Goal: Task Accomplishment & Management: Check status

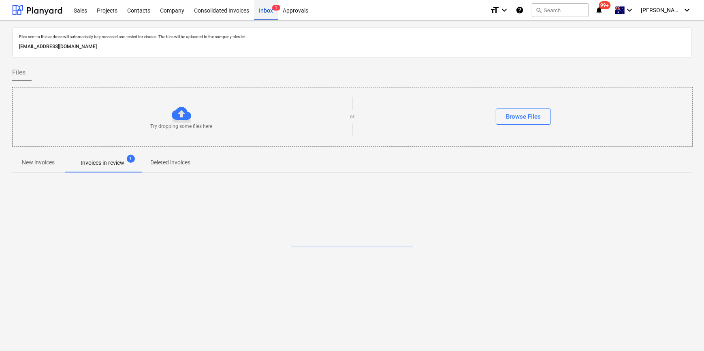
click at [266, 13] on div "Inbox 1" at bounding box center [266, 10] width 24 height 21
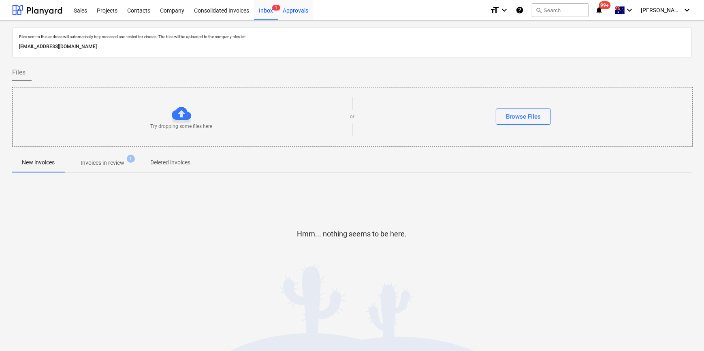
click at [287, 11] on div "Approvals" at bounding box center [295, 10] width 35 height 21
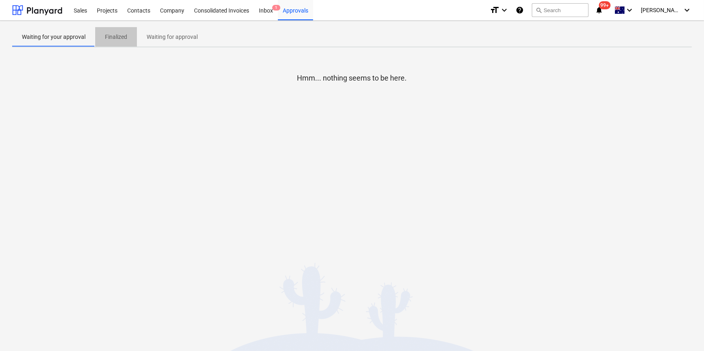
click at [118, 36] on p "Finalized" at bounding box center [116, 37] width 22 height 9
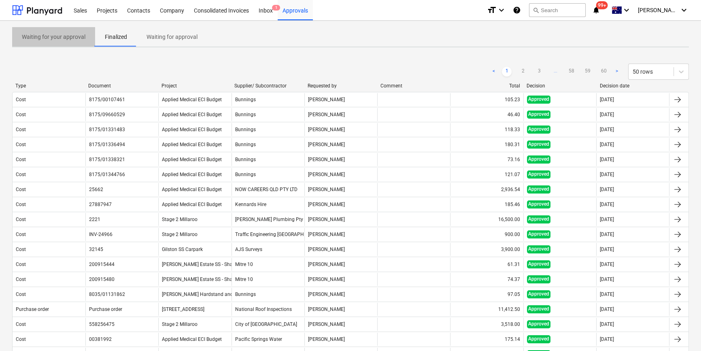
click at [69, 38] on p "Waiting for your approval" at bounding box center [54, 37] width 64 height 9
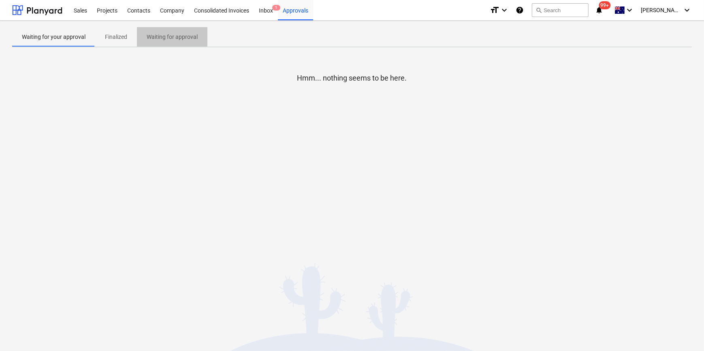
click at [156, 35] on p "Waiting for approval" at bounding box center [172, 37] width 51 height 9
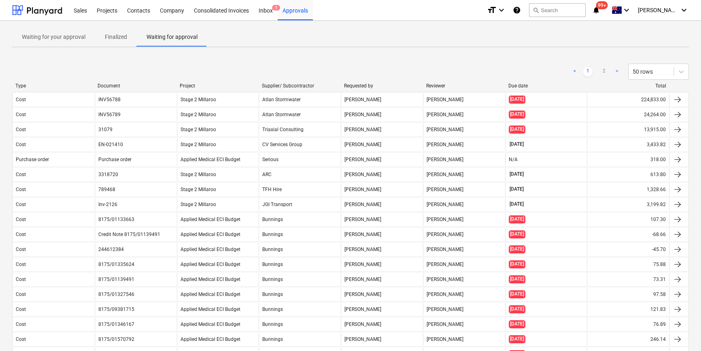
click at [536, 85] on div "Due date" at bounding box center [547, 86] width 76 height 6
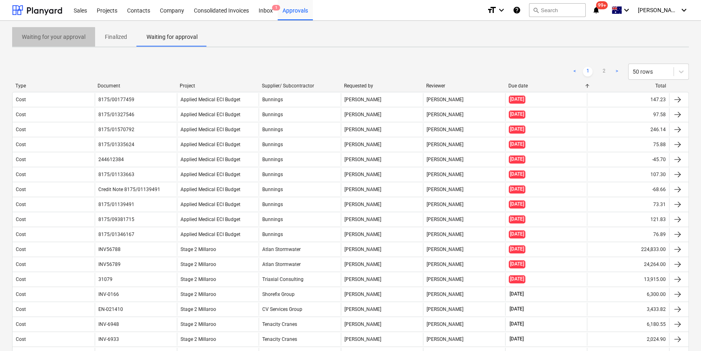
click at [45, 36] on p "Waiting for your approval" at bounding box center [54, 37] width 64 height 9
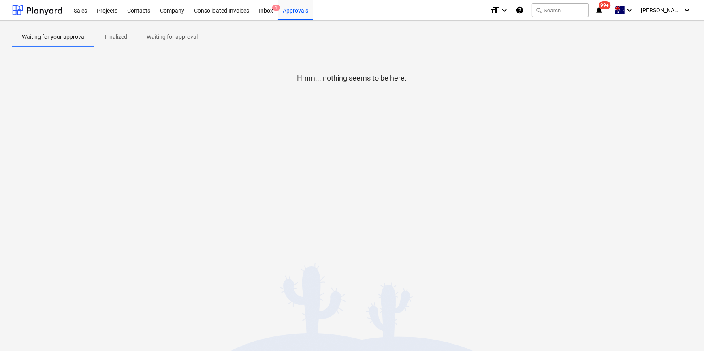
click at [102, 36] on span "Finalized" at bounding box center [116, 36] width 42 height 13
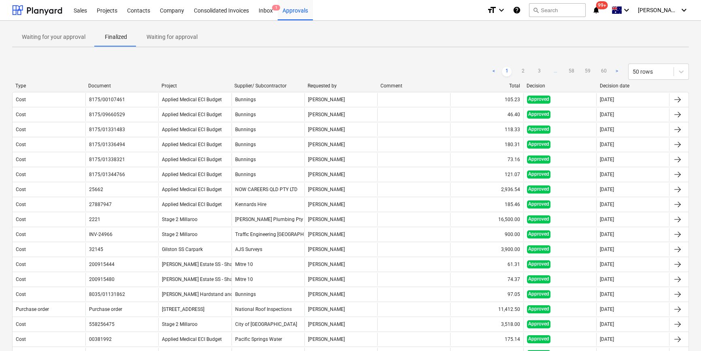
click at [176, 38] on p "Waiting for approval" at bounding box center [172, 37] width 51 height 9
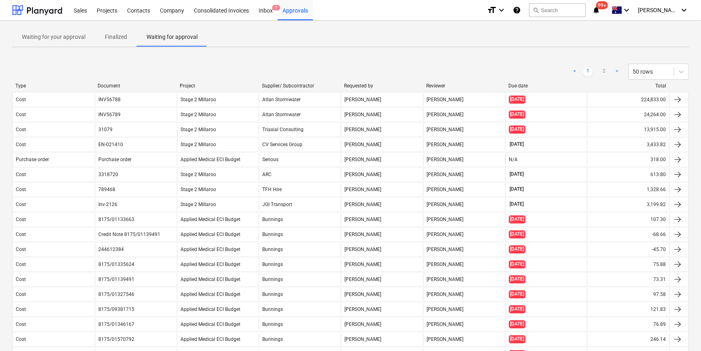
click at [551, 81] on div "< 1 2 > 50 rows" at bounding box center [350, 71] width 677 height 23
click at [519, 83] on div "Due date" at bounding box center [547, 86] width 76 height 6
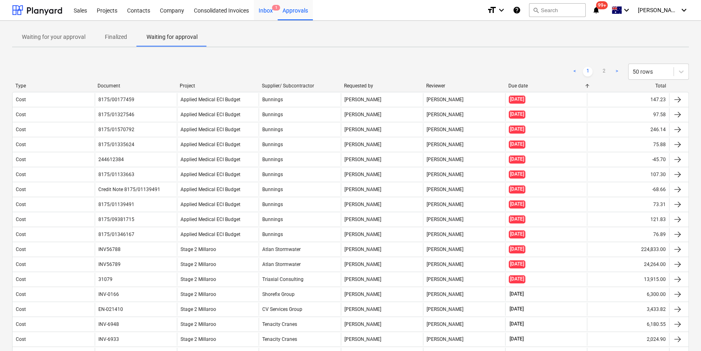
click at [270, 9] on div "Inbox 1" at bounding box center [266, 10] width 24 height 21
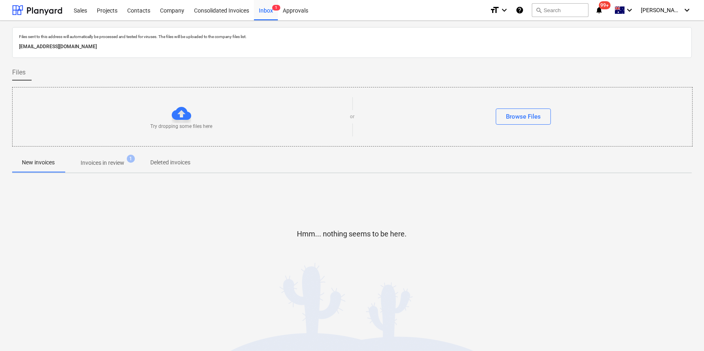
click at [104, 162] on p "Invoices in review" at bounding box center [103, 163] width 44 height 9
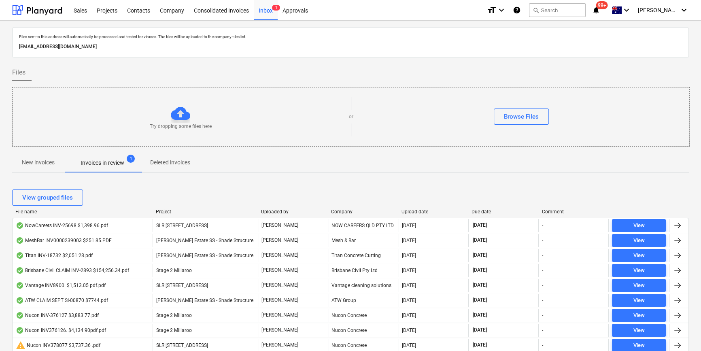
click at [503, 211] on div "Due date" at bounding box center [504, 212] width 64 height 6
